Goal: Information Seeking & Learning: Learn about a topic

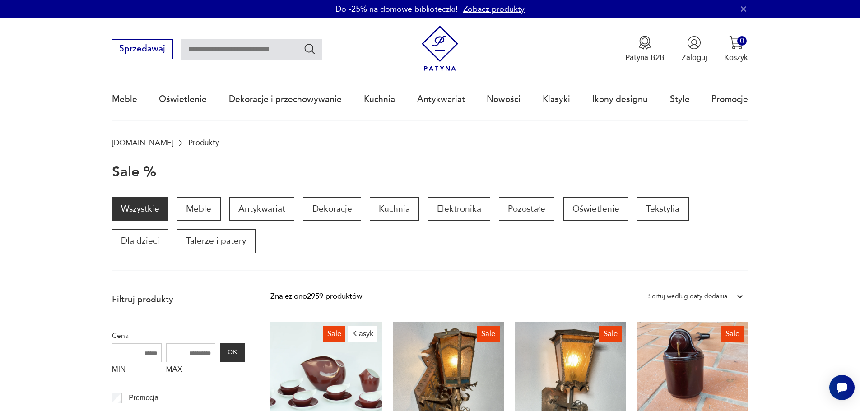
click at [220, 70] on div "Sprzedawaj Patyna B2B Zaloguj 0 Koszyk Twój koszyk ( 0 ) Brak produktów w koszy…" at bounding box center [430, 44] width 637 height 52
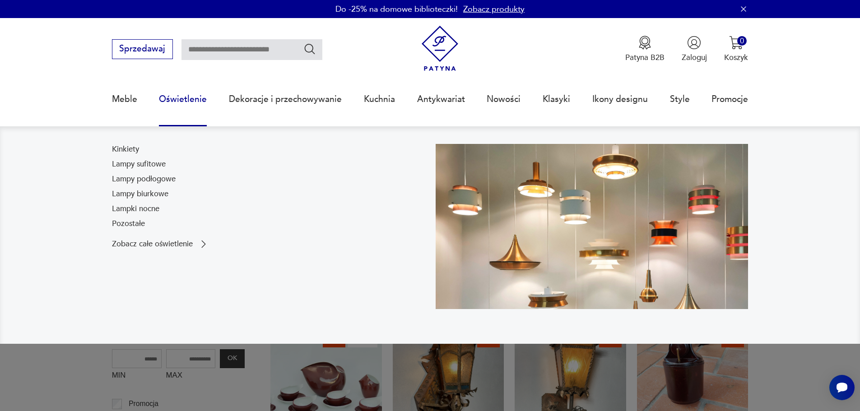
click at [201, 101] on link "Oświetlenie" at bounding box center [183, 100] width 48 height 42
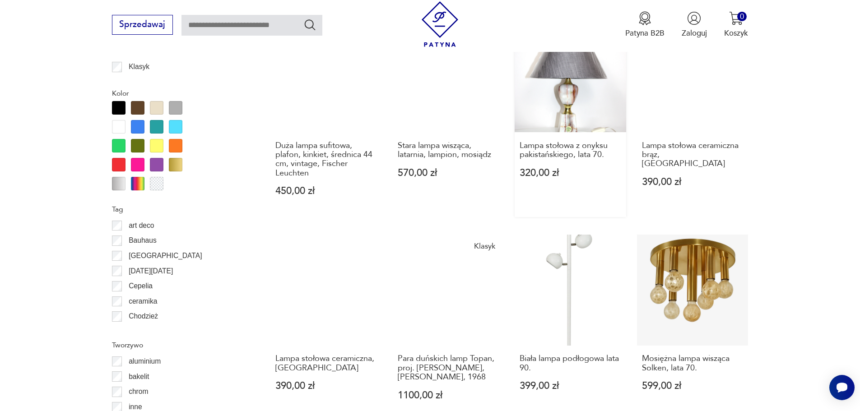
scroll to position [978, 0]
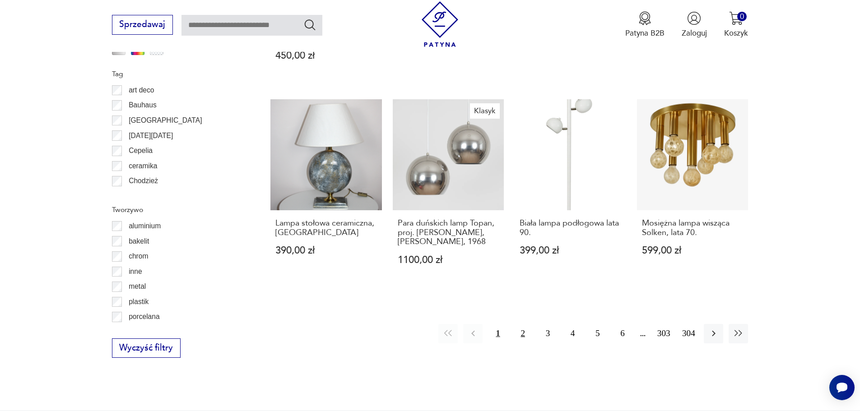
click at [526, 334] on button "2" at bounding box center [522, 333] width 19 height 19
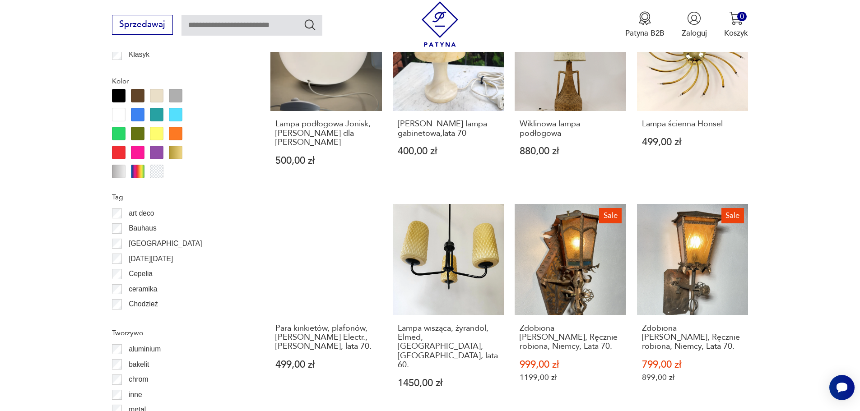
scroll to position [1036, 0]
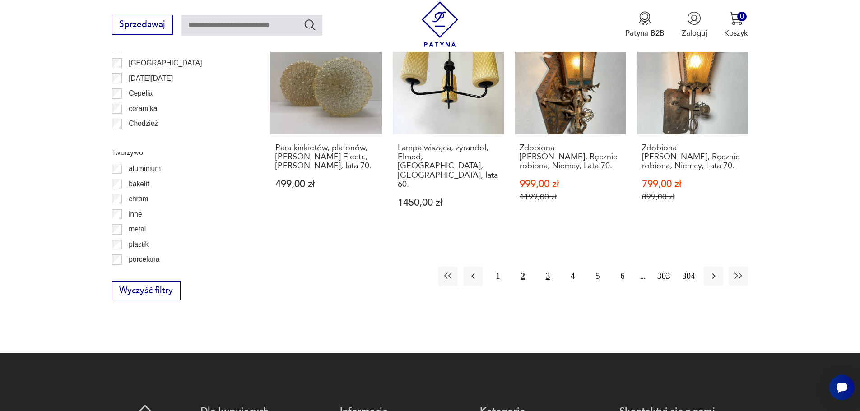
click at [546, 267] on button "3" at bounding box center [547, 276] width 19 height 19
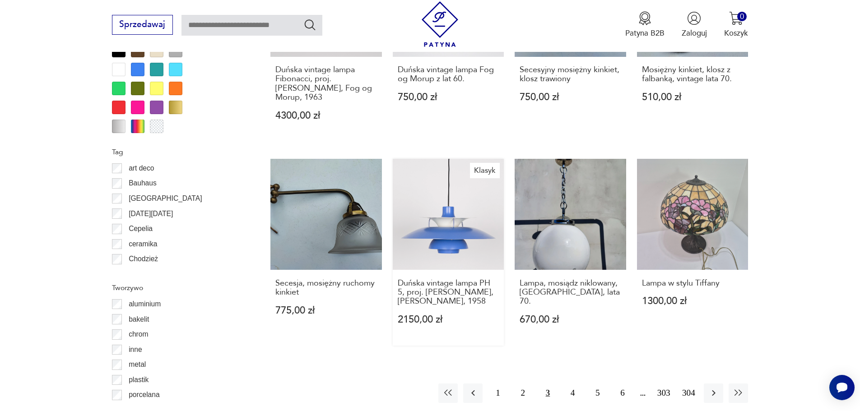
scroll to position [584, 0]
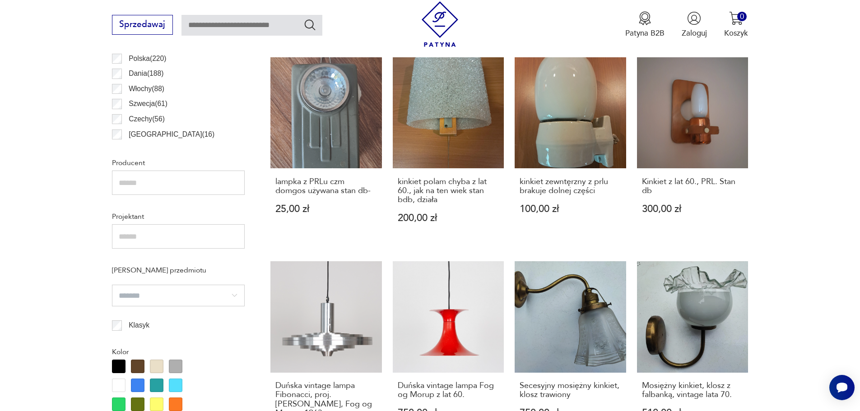
click at [241, 31] on input "text" at bounding box center [252, 25] width 141 height 21
type input "*********"
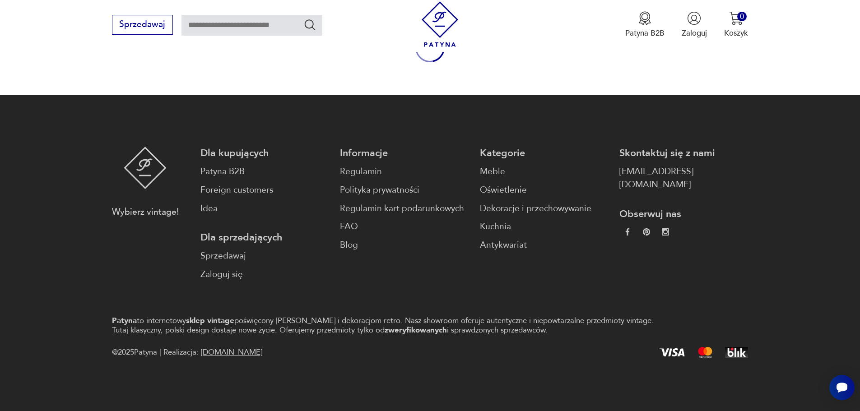
type input "*********"
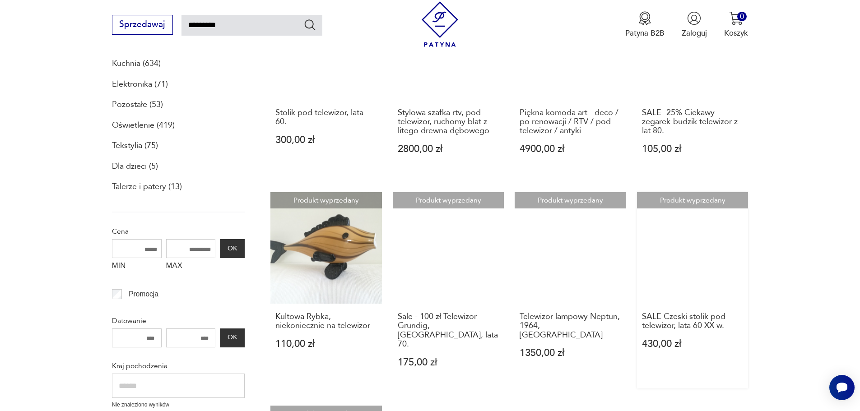
scroll to position [413, 0]
